Goal: Navigation & Orientation: Find specific page/section

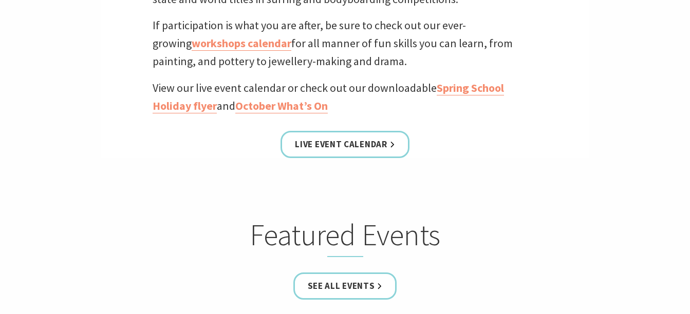
scroll to position [445, 0]
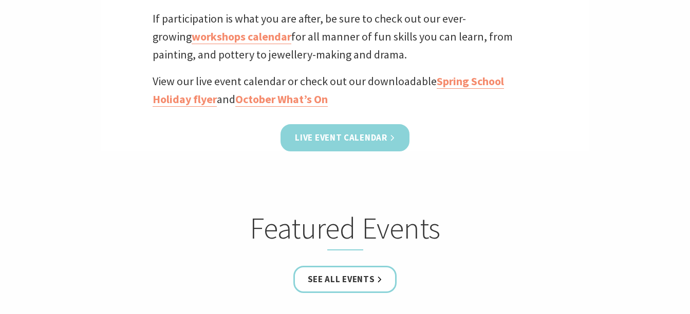
click at [358, 144] on link "Live Event Calendar" at bounding box center [345, 137] width 128 height 27
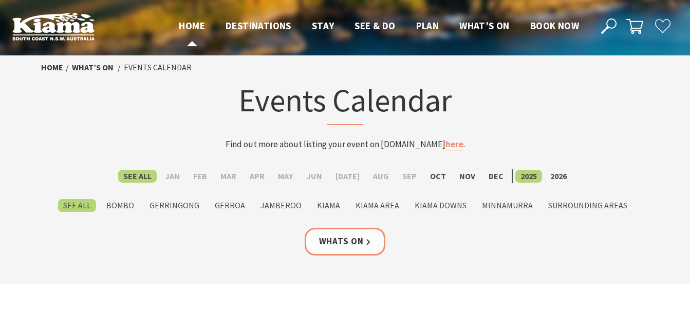
click at [196, 24] on span "Home" at bounding box center [192, 26] width 26 height 12
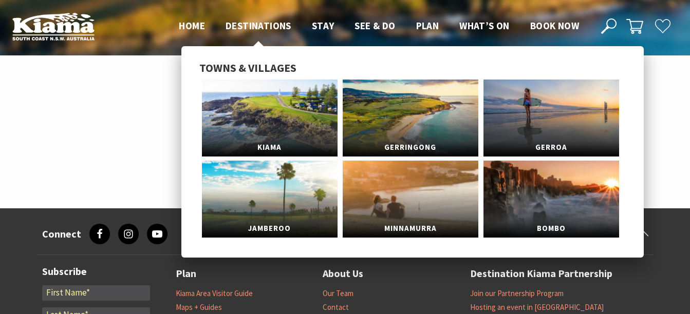
click at [259, 24] on span "Destinations" at bounding box center [259, 26] width 66 height 12
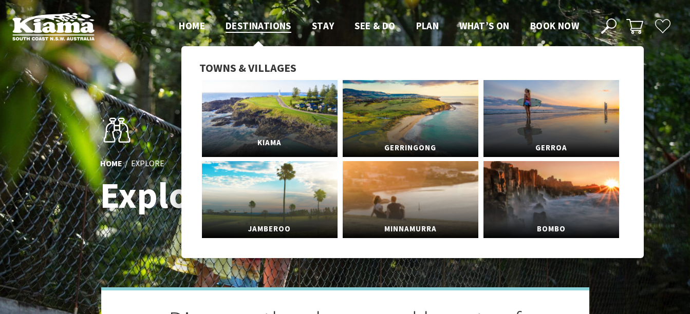
click at [270, 110] on link "Kiama" at bounding box center [270, 118] width 136 height 77
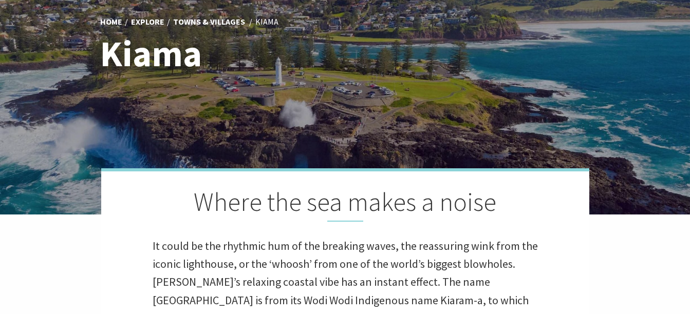
scroll to position [137, 0]
